Goal: Transaction & Acquisition: Purchase product/service

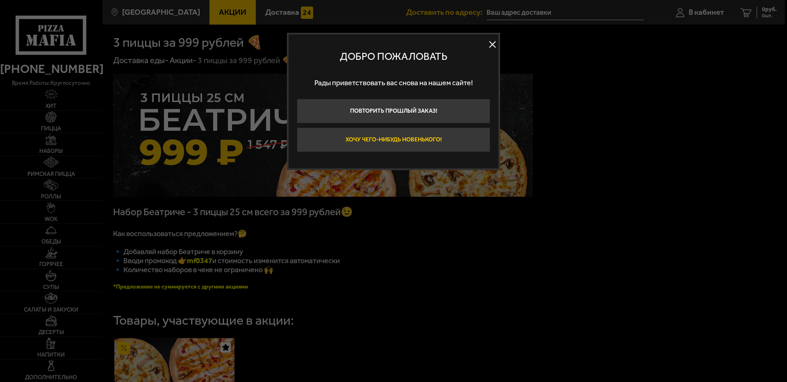
type input "[STREET_ADDRESS]"
click at [415, 233] on div at bounding box center [393, 191] width 787 height 382
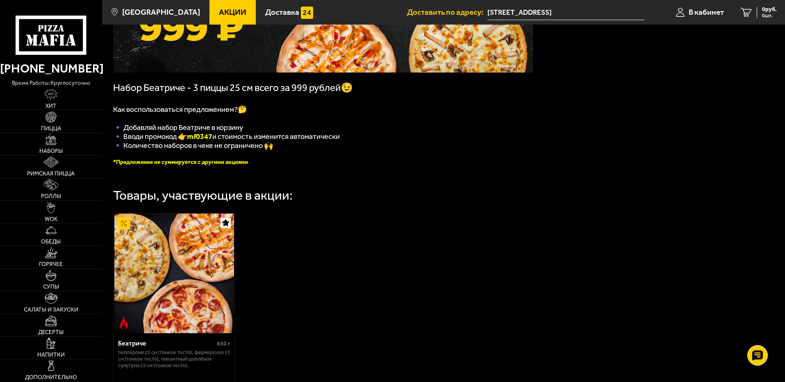
scroll to position [164, 0]
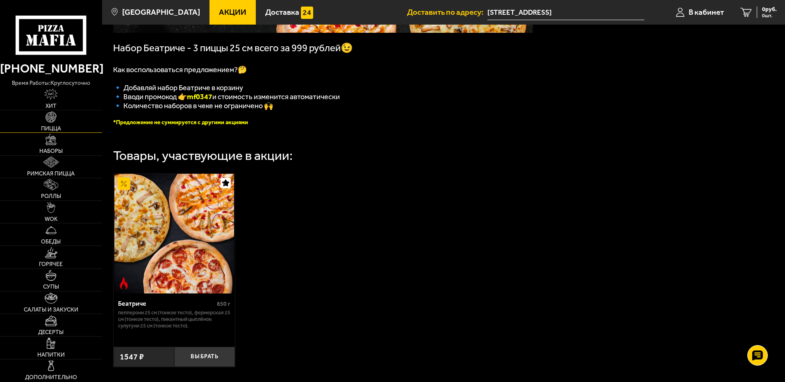
click at [56, 119] on img at bounding box center [51, 117] width 11 height 11
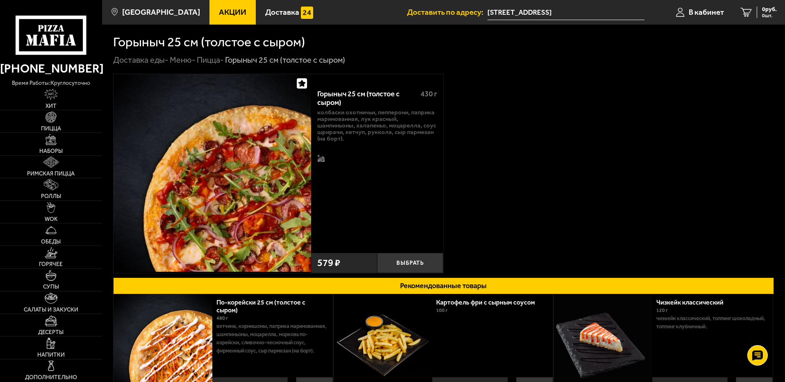
click at [221, 214] on img at bounding box center [213, 173] width 198 height 198
click at [201, 214] on img at bounding box center [213, 173] width 198 height 198
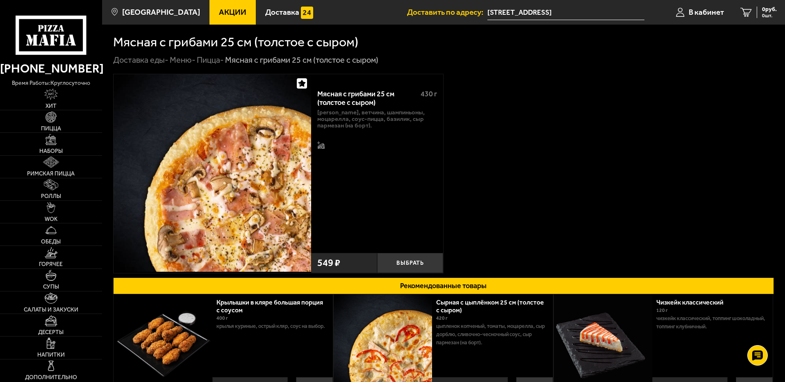
click at [243, 185] on img at bounding box center [213, 173] width 198 height 198
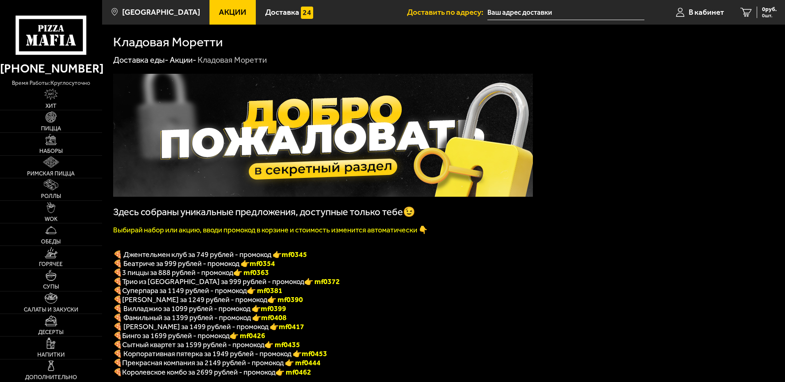
type input "[STREET_ADDRESS]"
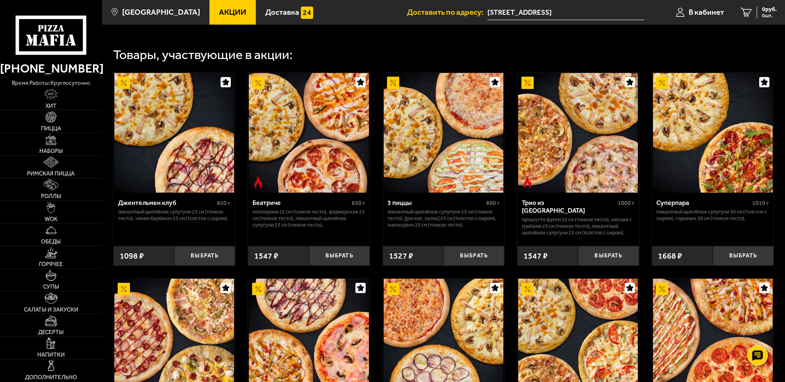
scroll to position [418, 0]
